Goal: Find specific page/section: Find specific page/section

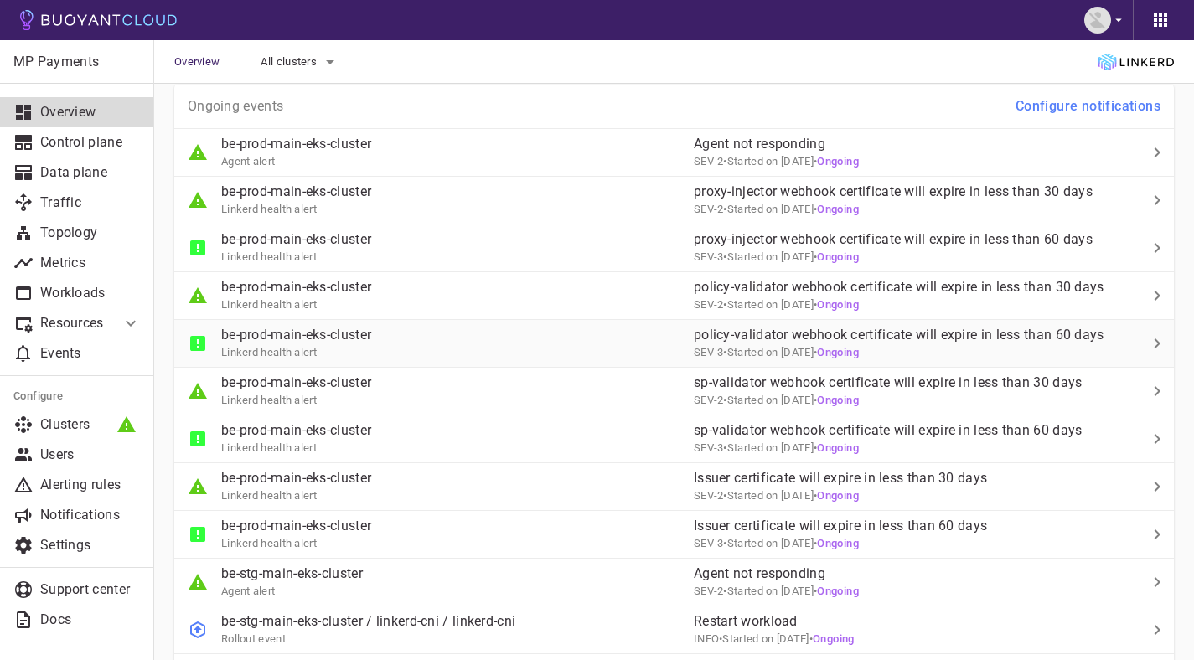
scroll to position [883, 0]
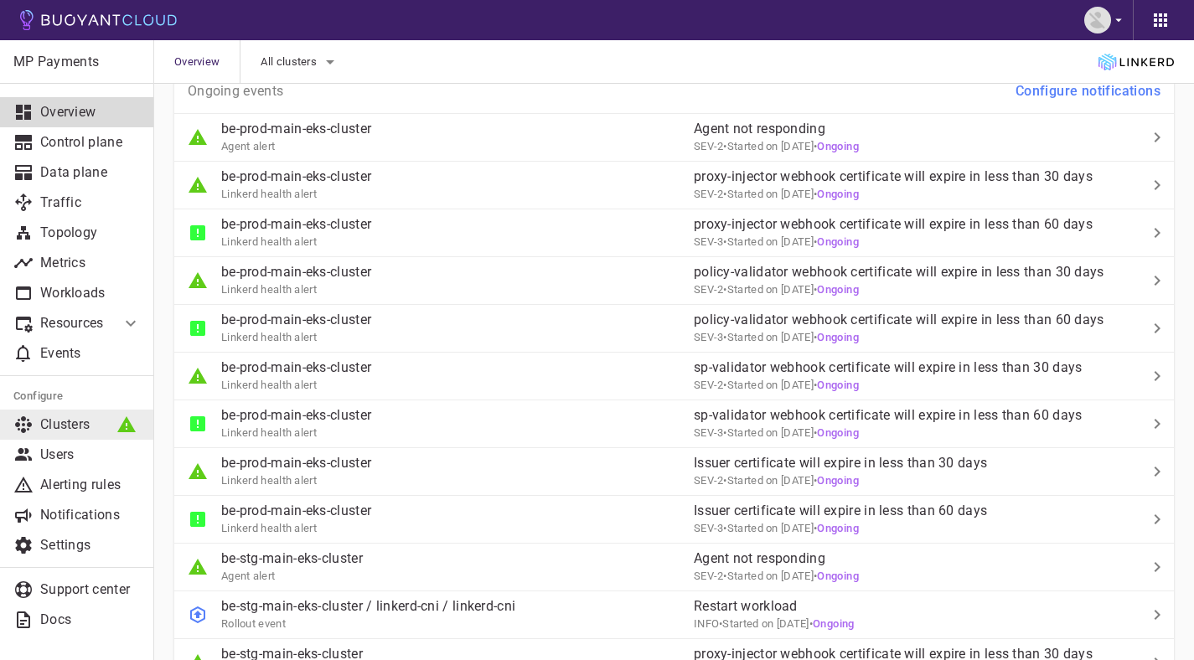
click at [92, 422] on p "Clusters" at bounding box center [90, 424] width 101 height 17
